Goal: Information Seeking & Learning: Learn about a topic

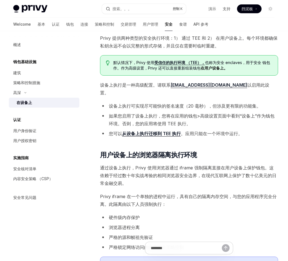
scroll to position [83, 0]
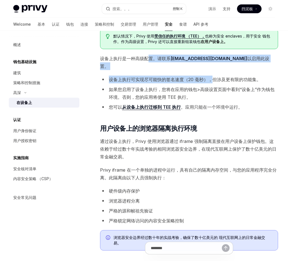
drag, startPoint x: 175, startPoint y: 64, endPoint x: 214, endPoint y: 69, distance: 39.5
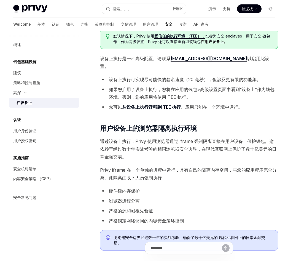
drag, startPoint x: 214, startPoint y: 69, endPoint x: 207, endPoint y: 83, distance: 15.5
click at [207, 85] on li "如果您启用了设备上执行，您将在应用的钱包>高级设置页面中看到“设备上”作为钱包环境。否则，您的应用将使用 TEE 执行。" at bounding box center [189, 92] width 178 height 15
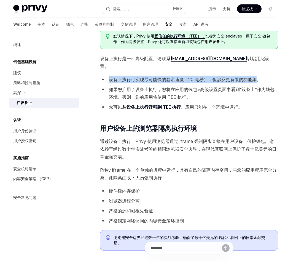
drag, startPoint x: 109, startPoint y: 71, endPoint x: 256, endPoint y: 72, distance: 146.4
click at [256, 76] on li "设备上执行可实现尽可能快的签名速度（20 毫秒），但涉及更有限的功能集。" at bounding box center [189, 80] width 178 height 8
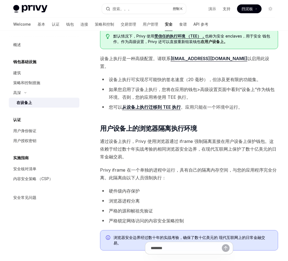
drag, startPoint x: 256, startPoint y: 72, endPoint x: 248, endPoint y: 77, distance: 9.2
click at [248, 77] on ul "设备上执行可实现尽可能快的签名速度（20 毫秒），但涉及更有限的功能集。 如果您启用了设备上执行，您将在应用的钱包>高级设置页面中看到“设备上”作为钱包环境。…" at bounding box center [189, 93] width 178 height 35
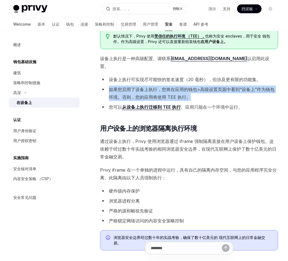
drag, startPoint x: 103, startPoint y: 80, endPoint x: 201, endPoint y: 86, distance: 98.3
click at [201, 86] on li "如果您启用了设备上执行，您将在应用的钱包>高级设置页面中看到“设备上”作为钱包环境。否则，您的应用将使用 TEE 执行。" at bounding box center [189, 92] width 178 height 15
drag, startPoint x: 201, startPoint y: 86, endPoint x: 198, endPoint y: 88, distance: 3.8
click at [198, 88] on li "如果您启用了设备上执行，您将在应用的钱包>高级设置页面中看到“设备上”作为钱包环境。否则，您的应用将使用 TEE 执行。" at bounding box center [189, 92] width 178 height 15
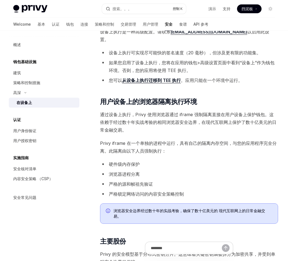
scroll to position [110, 0]
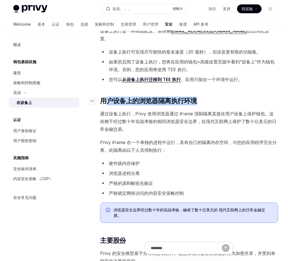
drag, startPoint x: 106, startPoint y: 90, endPoint x: 202, endPoint y: 92, distance: 96.2
click at [202, 97] on h2 "​ 用户设备上的浏览器隔离执行环境" at bounding box center [189, 101] width 178 height 9
drag, startPoint x: 202, startPoint y: 92, endPoint x: 176, endPoint y: 106, distance: 29.4
click at [179, 110] on span "通过设备上执行，Privy 使用浏览器通过 iframe 强制隔离直接在用户设备上保护钱包。这依赖于经过数十年实战考验的相同浏览器安全边界，在现代互联网上保护…" at bounding box center [189, 121] width 178 height 23
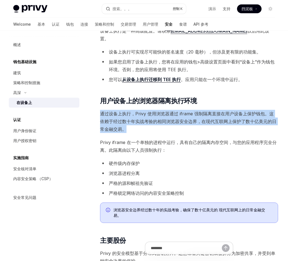
drag, startPoint x: 99, startPoint y: 107, endPoint x: 138, endPoint y: 120, distance: 41.2
click at [138, 122] on span "通过设备上执行，Privy 使用浏览器通过 iframe 强制隔离直接在用户设备上保护钱包。这依赖于经过数十年实战考验的相同浏览器安全边界，在现代互联网上保护…" at bounding box center [189, 121] width 178 height 23
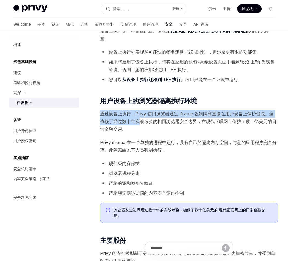
drag, startPoint x: 97, startPoint y: 106, endPoint x: 134, endPoint y: 117, distance: 38.5
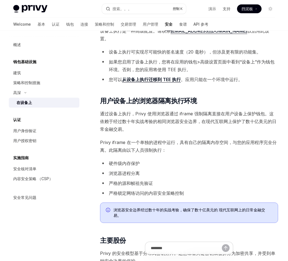
drag, startPoint x: 134, startPoint y: 117, endPoint x: 131, endPoint y: 127, distance: 10.3
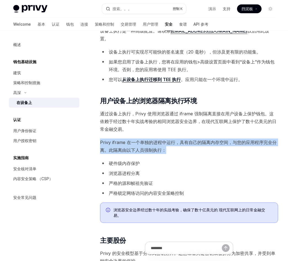
drag, startPoint x: 94, startPoint y: 133, endPoint x: 168, endPoint y: 143, distance: 74.8
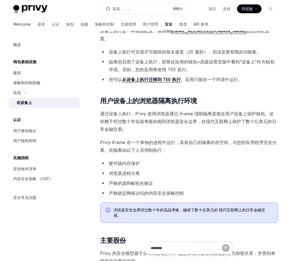
drag, startPoint x: 168, startPoint y: 143, endPoint x: 171, endPoint y: 149, distance: 6.7
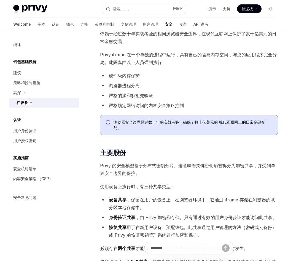
scroll to position [221, 0]
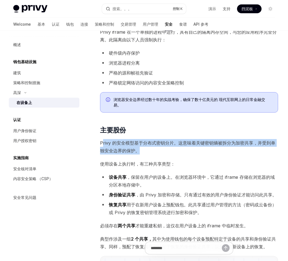
drag, startPoint x: 103, startPoint y: 135, endPoint x: 156, endPoint y: 141, distance: 53.6
click at [156, 141] on span "Privy 的安全模型基于分布式密钥分片。这意味着关键密钥熵被拆分为加密共享，并受到单独安全边界的保护。" at bounding box center [189, 146] width 178 height 15
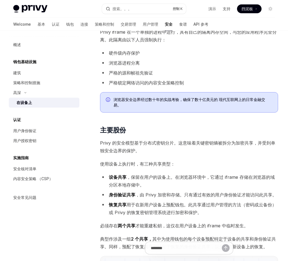
drag, startPoint x: 156, startPoint y: 141, endPoint x: 162, endPoint y: 147, distance: 8.0
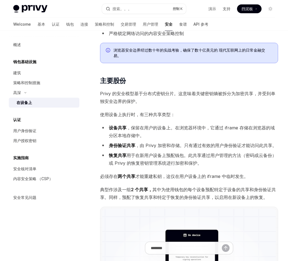
scroll to position [276, 0]
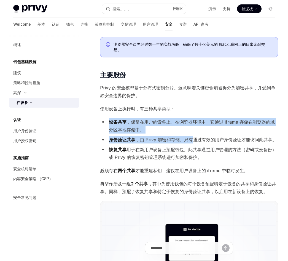
drag, startPoint x: 134, startPoint y: 120, endPoint x: 191, endPoint y: 130, distance: 57.9
click at [191, 130] on ul "设备共享 ，保留在用户的设备上。在浏览器环境中，它通过 iframe 存储在浏览器的域分区本地存储中。 身份验证共享 ，由 [PERSON_NAME] 加密和…" at bounding box center [189, 139] width 178 height 43
drag, startPoint x: 191, startPoint y: 130, endPoint x: 189, endPoint y: 135, distance: 5.9
click at [189, 136] on li "身份验证共享 ，由 [PERSON_NAME] 加密和存储。只有通过有效的用户身份验证才能访问此共享。" at bounding box center [189, 140] width 178 height 8
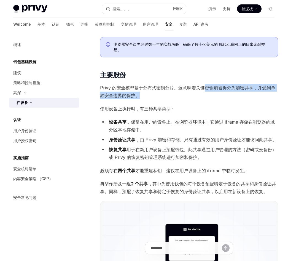
drag, startPoint x: 202, startPoint y: 81, endPoint x: 263, endPoint y: 90, distance: 61.7
click at [263, 90] on span "Privy 的安全模型基于分布式密钥分片。这意味着关键密钥熵被拆分为加密共享，并受到单独安全边界的保护。" at bounding box center [189, 91] width 178 height 15
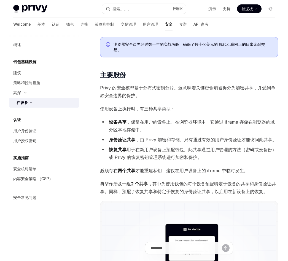
click at [207, 105] on span "使用设备上执行时，有三种共享类型：" at bounding box center [189, 109] width 178 height 8
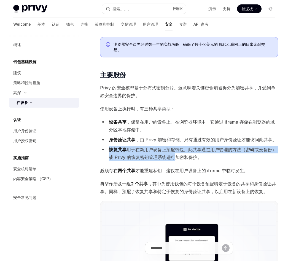
drag, startPoint x: 109, startPoint y: 138, endPoint x: 175, endPoint y: 147, distance: 66.2
click at [175, 147] on li "恢复共享 用于在新用户设备上预配钱包。此共享通过用户管理的方法（密码或云备份）或 Privy 的恢复密钥管理系统进行加密和保护。" at bounding box center [189, 153] width 178 height 15
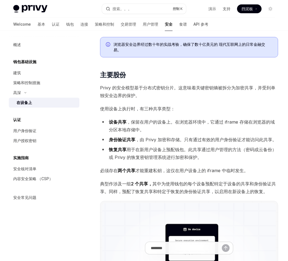
drag, startPoint x: 175, startPoint y: 147, endPoint x: 175, endPoint y: 154, distance: 7.4
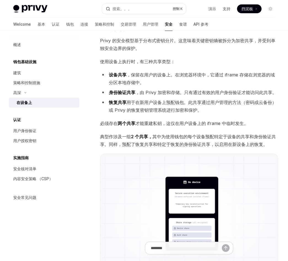
scroll to position [331, 0]
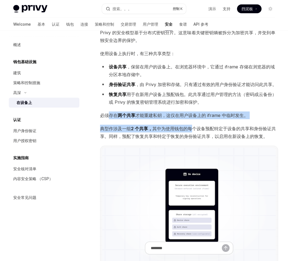
drag, startPoint x: 107, startPoint y: 111, endPoint x: 195, endPoint y: 115, distance: 87.8
drag, startPoint x: 195, startPoint y: 115, endPoint x: 192, endPoint y: 118, distance: 4.3
click at [192, 125] on span "典型作涉及一组 2 个共享， 其中为使用钱包的每个设备预配特定于设备的共享和身份验证共享。同样，预配了恢复共享和特定于恢复的身份验证共享，以启用在新设备上的恢…" at bounding box center [189, 132] width 178 height 15
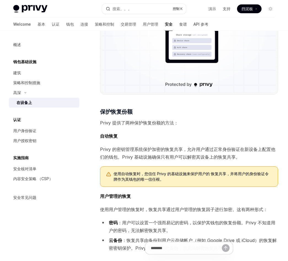
scroll to position [524, 0]
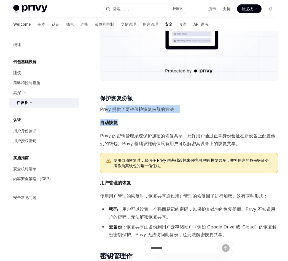
drag, startPoint x: 107, startPoint y: 103, endPoint x: 175, endPoint y: 111, distance: 68.9
click at [175, 111] on div "Privy 的安全架构利用安全执行环境来保护用户的资产。钱包私钥仅在钱包所有者的控制下，在特定作需要时，在这些严格隔离、安全的执行环境中临时重建。 Privy…" at bounding box center [189, 264] width 178 height 1437
drag, startPoint x: 175, startPoint y: 111, endPoint x: 155, endPoint y: 122, distance: 22.8
click at [161, 120] on div "Privy 的安全架构利用安全执行环境来保护用户的资产。钱包私钥仅在钱包所有者的控制下，在特定作需要时，在这些严格隔离、安全的执行环境中临时重建。 Privy…" at bounding box center [189, 264] width 178 height 1437
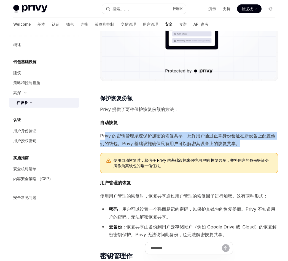
drag, startPoint x: 105, startPoint y: 128, endPoint x: 246, endPoint y: 135, distance: 141.9
click at [246, 135] on span "Privy 的密钥管理系统保护加密的恢复共享，允许用户通过正常身份验证在新设备上配置他们的钱包。Privy 基础设施确保只有用户可以解密其设备上的恢复共享。" at bounding box center [189, 139] width 178 height 15
drag, startPoint x: 246, startPoint y: 135, endPoint x: 244, endPoint y: 137, distance: 3.1
click at [244, 137] on span "Privy 的密钥管理系统保护加密的恢复共享，允许用户通过正常身份验证在新设备上配置他们的钱包。Privy 基础设施确保只有用户可以解密其设备上的恢复共享。" at bounding box center [189, 139] width 178 height 15
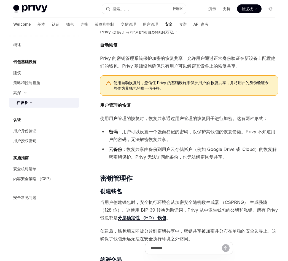
scroll to position [607, 0]
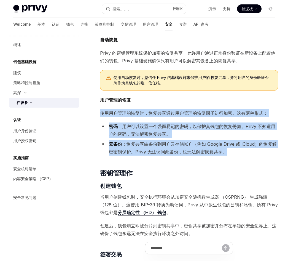
drag, startPoint x: 98, startPoint y: 104, endPoint x: 242, endPoint y: 143, distance: 149.8
click at [242, 143] on div "高深 设备上的执行环境 开放人工智能 在 ChatGPT 中打开 开放人工智能 Open in ChatGPT Privy 的安全架构利用安全执行环境来保护用…" at bounding box center [138, 208] width 284 height 1546
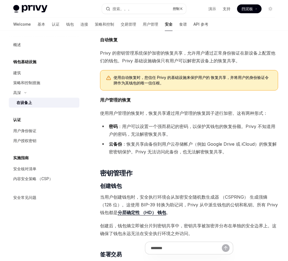
drag, startPoint x: 242, startPoint y: 143, endPoint x: 223, endPoint y: 148, distance: 19.8
click at [223, 148] on div "Privy 的安全架构利用安全执行环境来保护用户的资产。钱包私钥仅在钱包所有者的控制下，在特定作需要时，在这些严格隔离、安全的执行环境中临时重建。 Privy…" at bounding box center [189, 177] width 178 height 1429
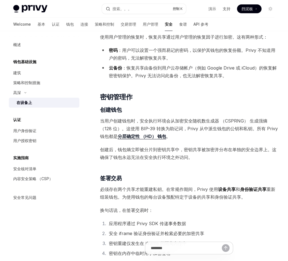
scroll to position [689, 0]
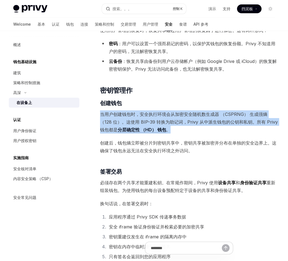
drag, startPoint x: 96, startPoint y: 105, endPoint x: 179, endPoint y: 125, distance: 85.5
click at [179, 125] on div "高深 设备上的执行环境 开放人工智能 在 ChatGPT 中打开 开放人工智能 Open in ChatGPT Privy 的安全架构利用安全执行环境来保护用…" at bounding box center [138, 114] width 284 height 1523
click at [178, 125] on span "当用户创建钱包时，安全执行环境会从加密安全随机数生成器 （CSPRNG） 生成强熵（128 位）。这使用 BIP-39 转换为助记词，Privy 从中派生钱包…" at bounding box center [189, 121] width 178 height 23
drag, startPoint x: 98, startPoint y: 107, endPoint x: 167, endPoint y: 124, distance: 71.3
click at [167, 124] on div "高深 设备上的执行环境 开放人工智能 在 ChatGPT 中打开 开放人工智能 Open in ChatGPT Privy 的安全架构利用安全执行环境来保护用…" at bounding box center [138, 114] width 284 height 1523
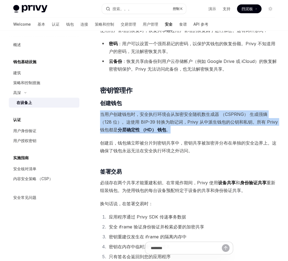
drag
click at [167, 124] on span "当用户创建钱包时，安全执行环境会从加密安全随机数生成器 （CSPRNG） 生成强熵（128 位）。这使用 BIP-39 转换为助记词，Privy 从中派生钱包…" at bounding box center [189, 121] width 178 height 23
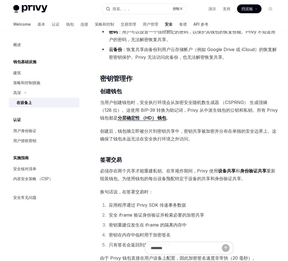
scroll to position [744, 0]
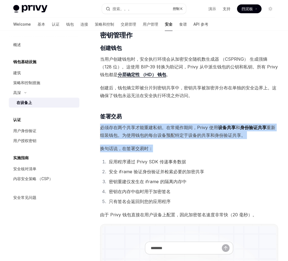
click at [236, 133] on div "高深 设备上的执行环境 开放人工智能 在 ChatGPT 中打开 开放人工智能 Open in ChatGPT Privy 的安全架构利用安全执行环境来保护用…" at bounding box center [138, 58] width 284 height 1523
click at [223, 144] on span "换句话说，在签署交易时：" at bounding box center [189, 148] width 178 height 8
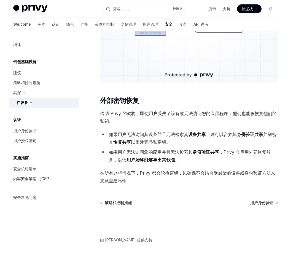
scroll to position [1268, 0]
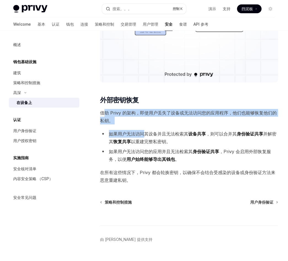
drag, startPoint x: 103, startPoint y: 102, endPoint x: 143, endPoint y: 117, distance: 42.6
drag, startPoint x: 143, startPoint y: 117, endPoint x: 142, endPoint y: 128, distance: 11.6
click at [142, 130] on li "如果用户无法访问其设备并且无法检索其 设备共享 ，则可以合并其 身份验证共享 并解密其 恢复共享 以重建完整私密钥。" at bounding box center [189, 137] width 178 height 15
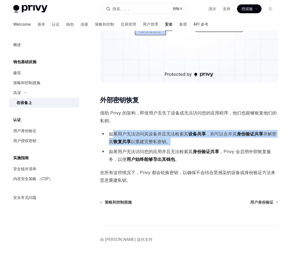
drag, startPoint x: 112, startPoint y: 125, endPoint x: 173, endPoint y: 132, distance: 61.0
click at [173, 132] on li "如果用户无法访问其设备并且无法检索其 设备共享 ，则可以合并其 身份验证共享 并解密其 恢复共享 以重建完整私密钥。" at bounding box center [189, 137] width 178 height 15
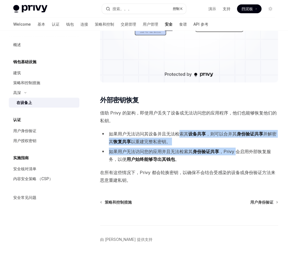
drag, startPoint x: 222, startPoint y: 132, endPoint x: 237, endPoint y: 138, distance: 15.4
click at [237, 138] on ul "如果用户无法访问其设备并且无法检索其 设备共享 ，则可以合并其 身份验证共享 并解密其 恢复共享 以重建完整私密钥。 如果用户无法访问您的应用并且无法检索其 …" at bounding box center [189, 146] width 178 height 33
click at [236, 139] on ul "如果用户无法访问其设备并且无法检索其 设备共享 ，则可以合并其 身份验证共享 并解密其 恢复共享 以重建完整私密钥。 如果用户无法访问您的应用并且无法检索其 …" at bounding box center [189, 146] width 178 height 33
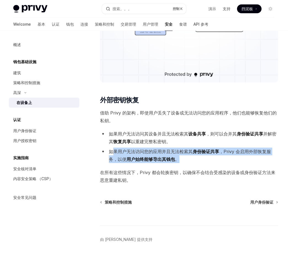
drag, startPoint x: 112, startPoint y: 140, endPoint x: 184, endPoint y: 150, distance: 73.3
click at [184, 150] on ul "如果用户无法访问其设备并且无法检索其 设备共享 ，则可以合并其 身份验证共享 并解密其 恢复共享 以重建完整私密钥。 如果用户无法访问您的应用并且无法检索其 …" at bounding box center [189, 146] width 178 height 33
click at [184, 150] on li "如果用户无法访问您的应用并且无法检索其 身份验证共享 ，Privy 会启用外部恢复服务，以便 用户始终能够导出其钱包 。" at bounding box center [189, 155] width 178 height 15
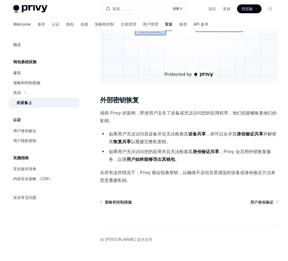
scroll to position [1273, 0]
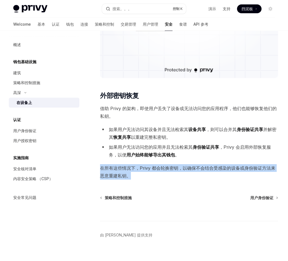
drag, startPoint x: 100, startPoint y: 156, endPoint x: 148, endPoint y: 166, distance: 49.1
click at [148, 167] on span "在所有这些情况下，Privy 都会轮换密钥，以确保不会结合受感染的设备或身份验证方法来恶意重建私钥。" at bounding box center [189, 171] width 178 height 15
